Goal: Browse casually

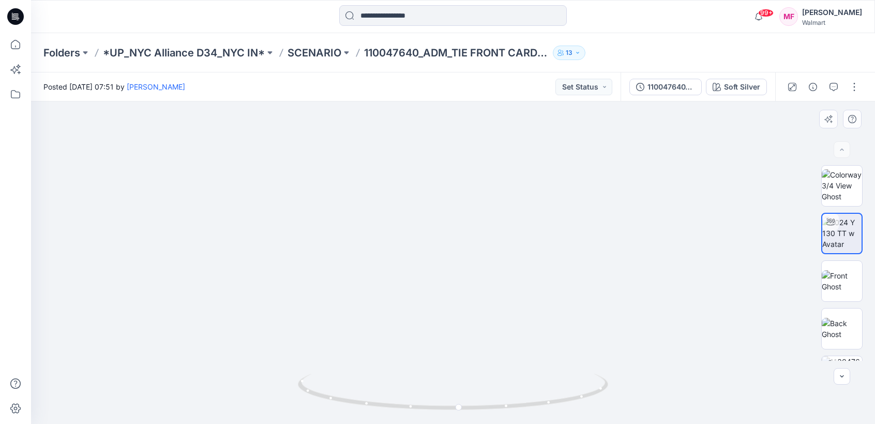
click at [668, 180] on img at bounding box center [452, 103] width 909 height 642
click at [859, 186] on img at bounding box center [842, 185] width 40 height 33
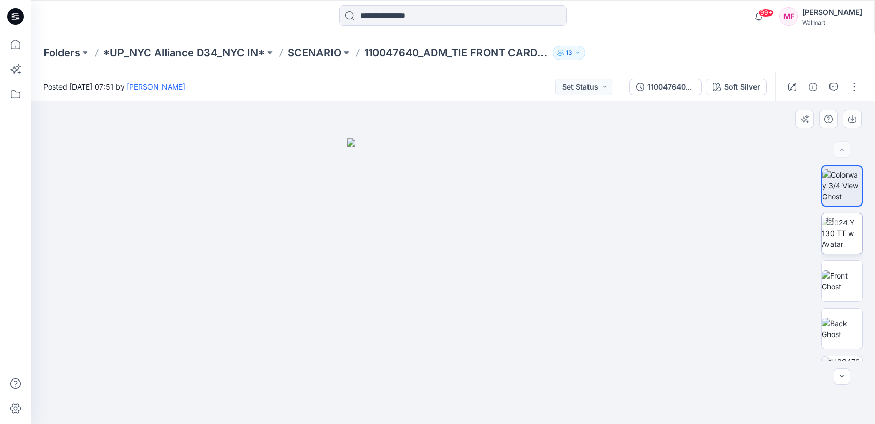
click at [844, 229] on img at bounding box center [842, 233] width 40 height 33
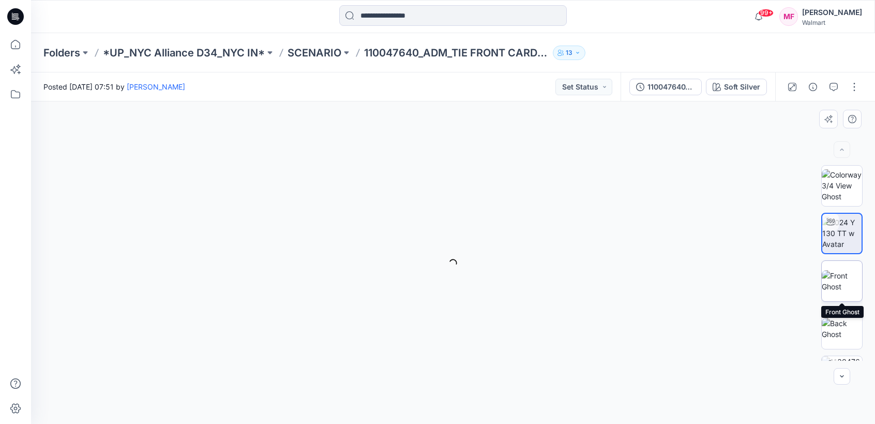
click at [846, 270] on img at bounding box center [842, 281] width 40 height 22
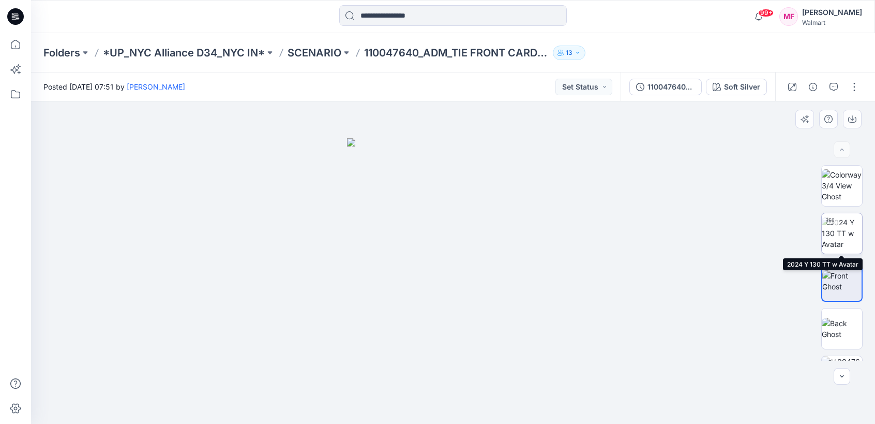
click at [846, 242] on img at bounding box center [842, 233] width 40 height 33
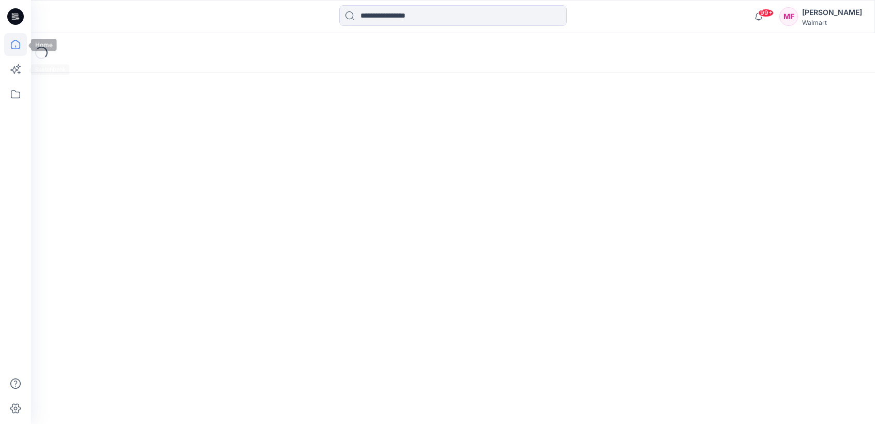
click at [15, 44] on icon at bounding box center [15, 44] width 23 height 23
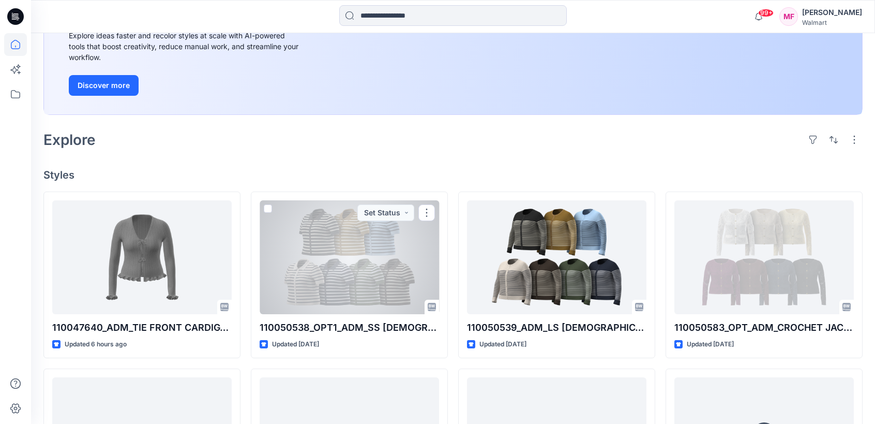
scroll to position [153, 0]
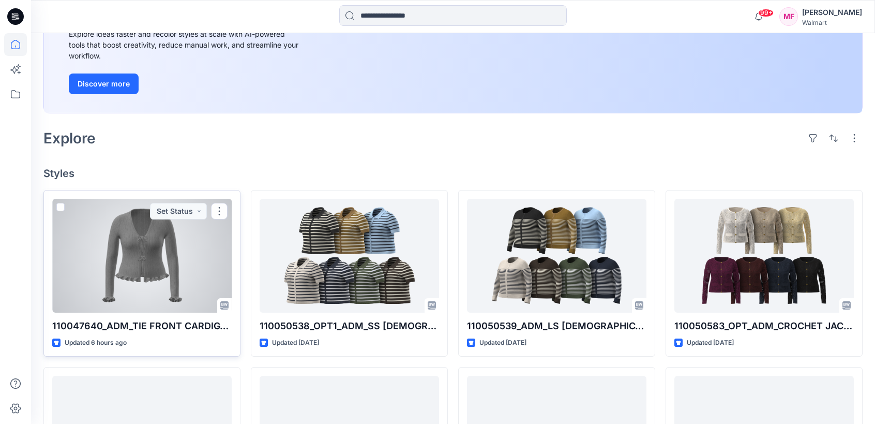
click at [183, 243] on div at bounding box center [141, 256] width 179 height 114
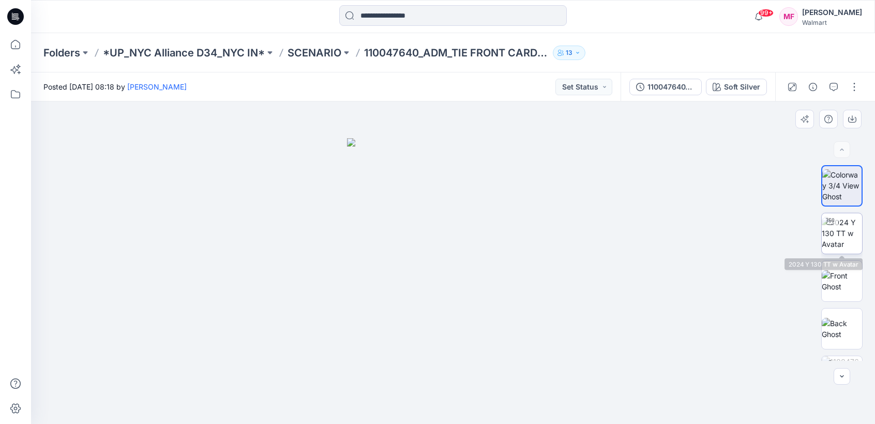
click at [853, 235] on img at bounding box center [842, 233] width 40 height 33
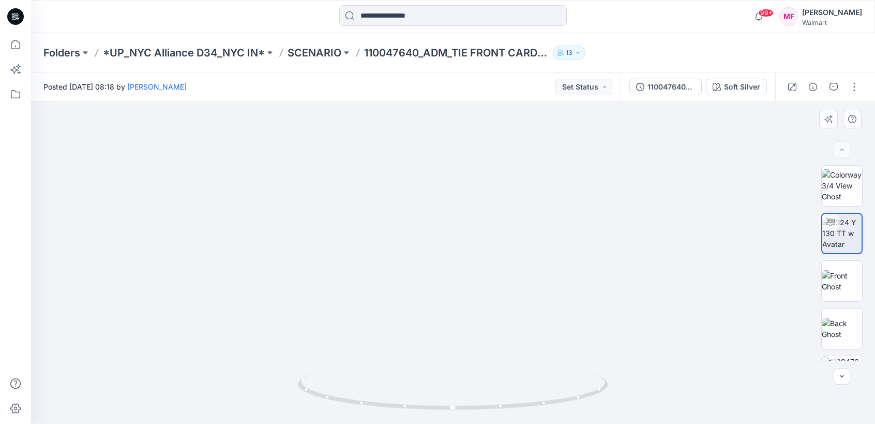
drag, startPoint x: 680, startPoint y: 277, endPoint x: 681, endPoint y: 251, distance: 25.9
click at [681, 251] on img at bounding box center [453, 102] width 909 height 641
click at [846, 322] on img at bounding box center [842, 329] width 40 height 22
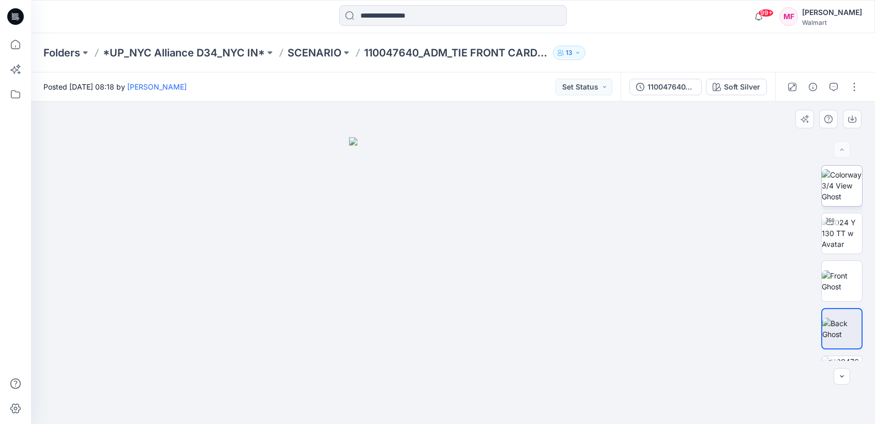
click at [839, 193] on img at bounding box center [842, 185] width 40 height 33
